Goal: Information Seeking & Learning: Learn about a topic

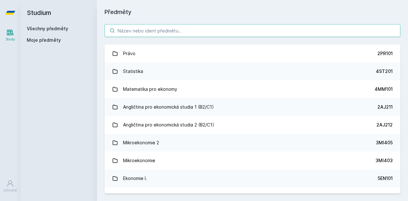
click at [202, 32] on input "search" at bounding box center [253, 30] width 296 height 13
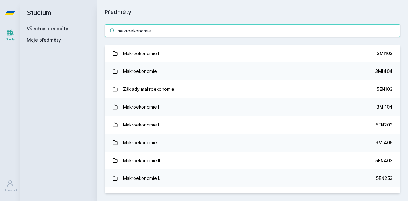
type input "makroekonomie"
drag, startPoint x: 171, startPoint y: 32, endPoint x: 27, endPoint y: 33, distance: 143.7
click at [27, 33] on div "Studium Všechny předměty Moje předměty Předměty makroekonomie Makroekonomie I 3…" at bounding box center [214, 100] width 388 height 201
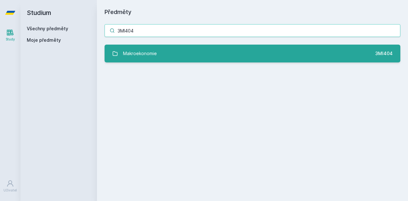
type input "3MI404"
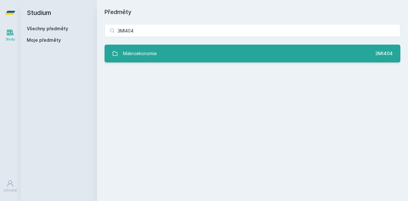
click at [162, 54] on link "Makroekonomie 3MI404" at bounding box center [253, 54] width 296 height 18
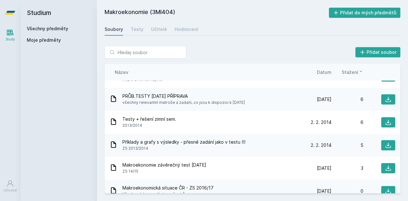
scroll to position [339, 0]
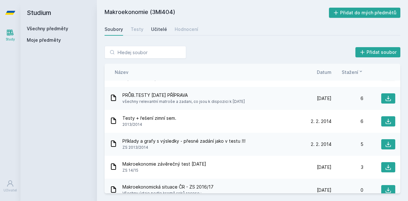
click at [157, 28] on div "Učitelé" at bounding box center [159, 29] width 16 height 6
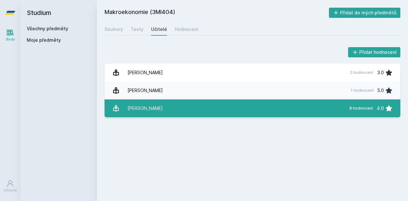
click at [358, 109] on div "8 hodnocení" at bounding box center [361, 108] width 24 height 5
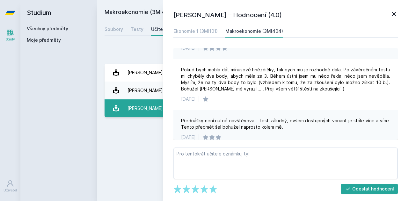
scroll to position [258, 0]
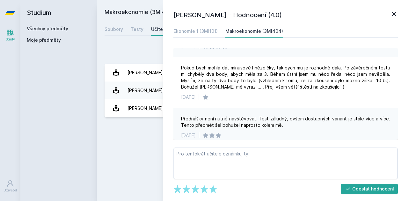
click at [390, 15] on icon at bounding box center [394, 14] width 8 height 8
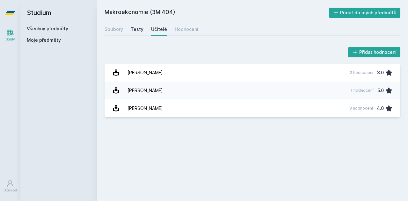
click at [135, 29] on div "Testy" at bounding box center [137, 29] width 13 height 6
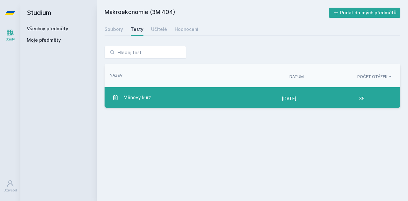
click at [151, 94] on div "Měnový kurz" at bounding box center [197, 97] width 170 height 13
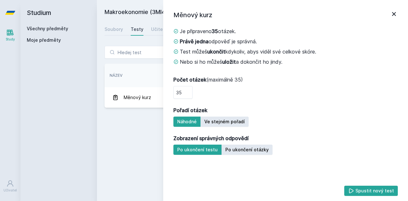
click at [394, 14] on icon at bounding box center [394, 14] width 4 height 4
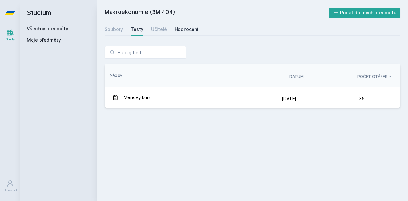
click at [185, 27] on div "Hodnocení" at bounding box center [187, 29] width 24 height 6
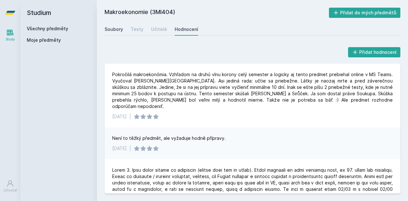
click at [115, 29] on div "Soubory" at bounding box center [114, 29] width 18 height 6
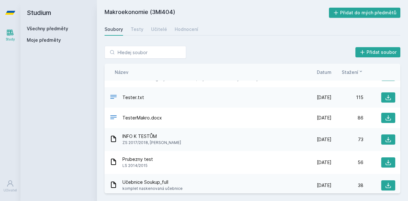
scroll to position [18, 0]
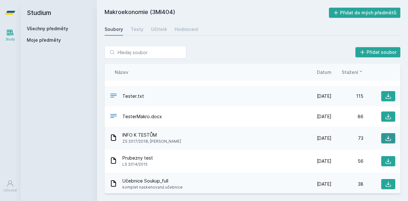
click at [386, 137] on icon at bounding box center [388, 138] width 6 height 6
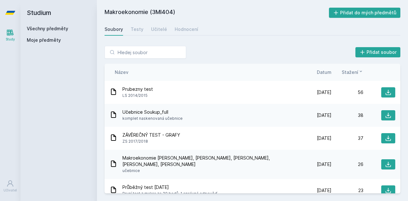
scroll to position [87, 0]
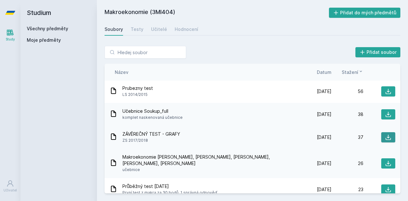
click at [388, 140] on icon at bounding box center [388, 137] width 6 height 6
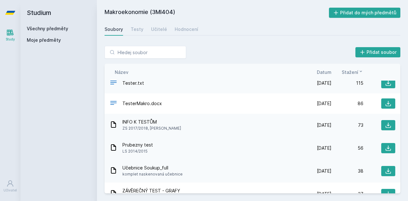
scroll to position [0, 0]
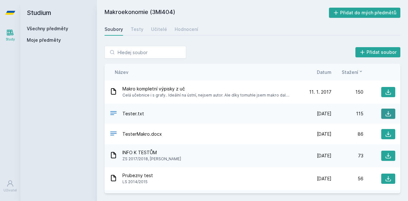
click at [387, 113] on icon at bounding box center [388, 114] width 6 height 6
click at [385, 132] on icon at bounding box center [388, 134] width 6 height 6
